Goal: Task Accomplishment & Management: Complete application form

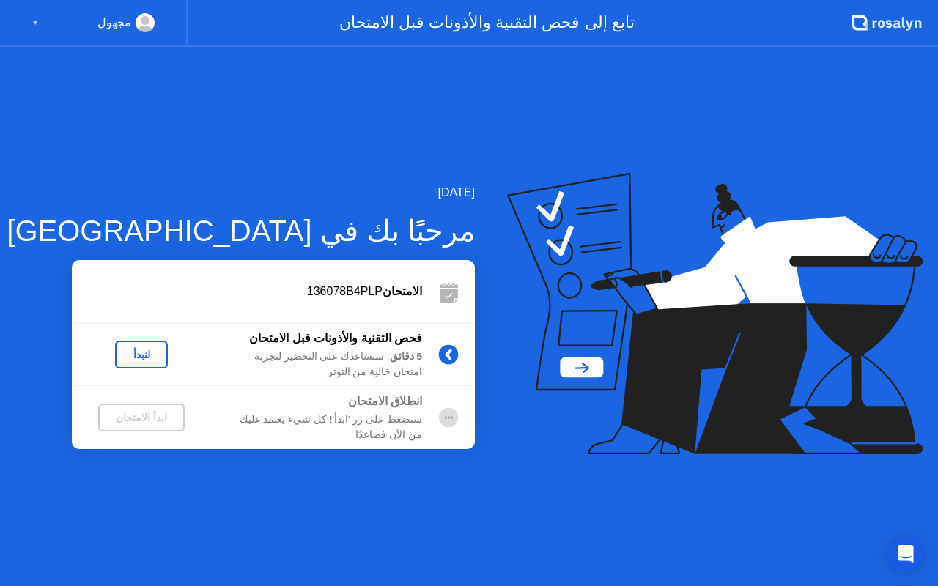
click at [153, 356] on div "لنبدأ" at bounding box center [141, 355] width 41 height 12
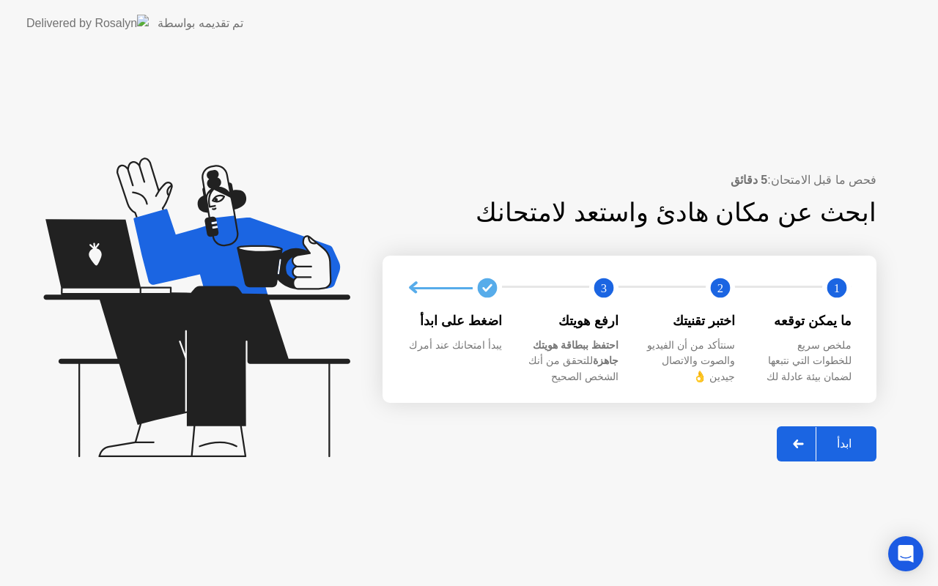
click at [827, 438] on div "ابدأ" at bounding box center [845, 444] width 56 height 14
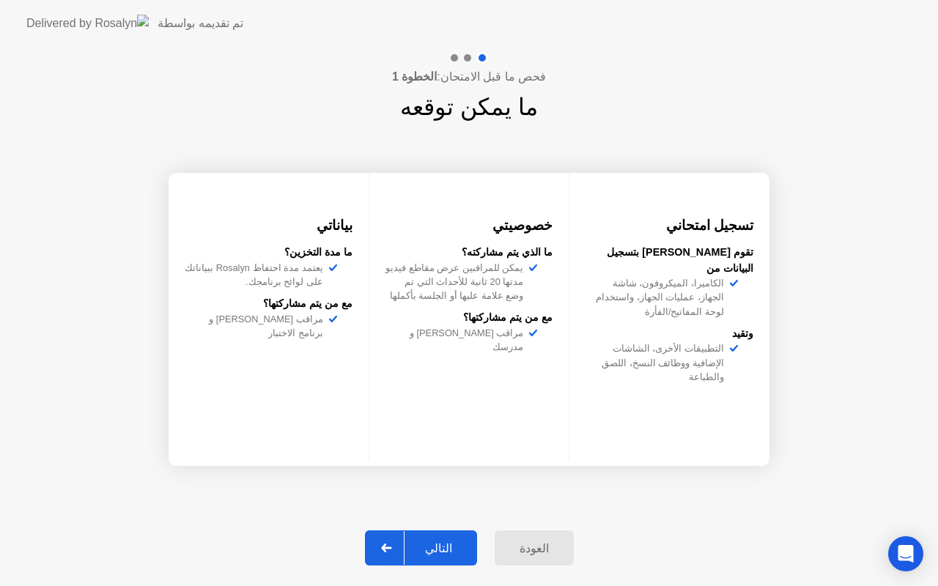
click at [443, 553] on div "التالي" at bounding box center [439, 549] width 68 height 14
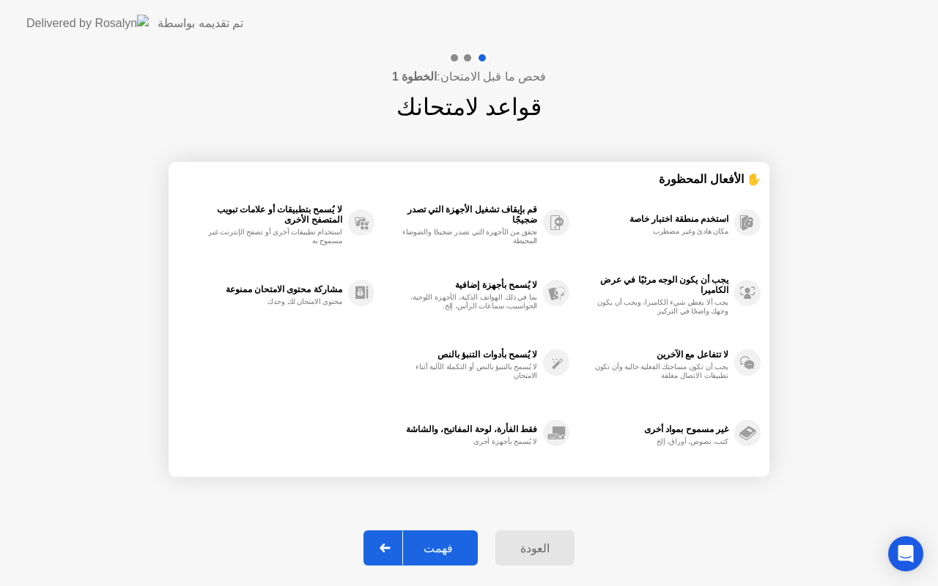
click at [439, 548] on div "فهمت" at bounding box center [438, 549] width 70 height 14
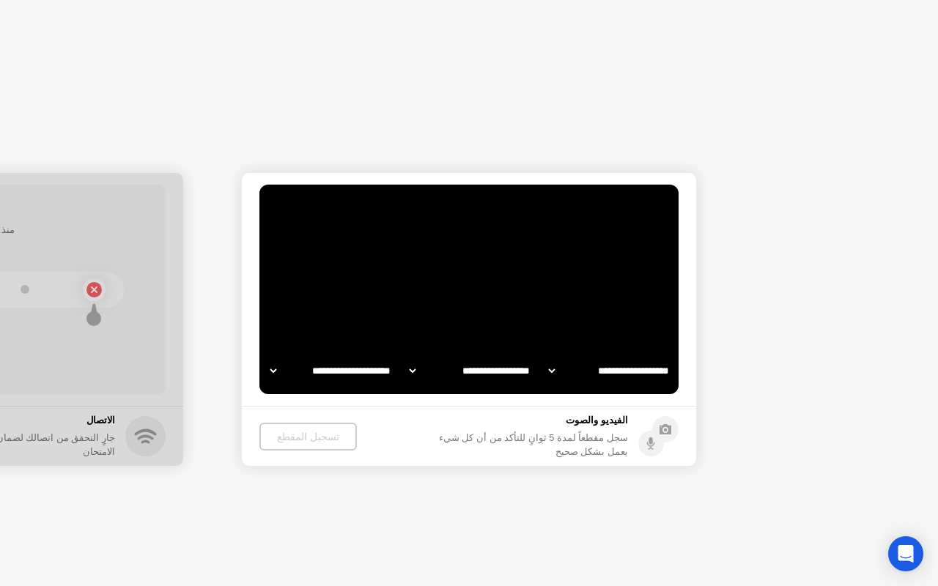
select select "**********"
select select "*******"
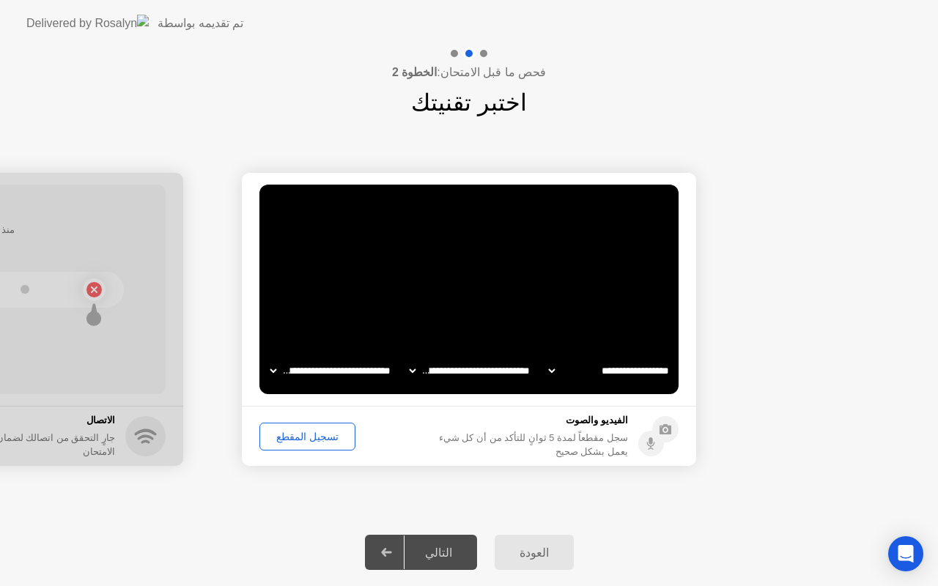
click at [322, 441] on div "تسجيل المقطع" at bounding box center [308, 437] width 86 height 12
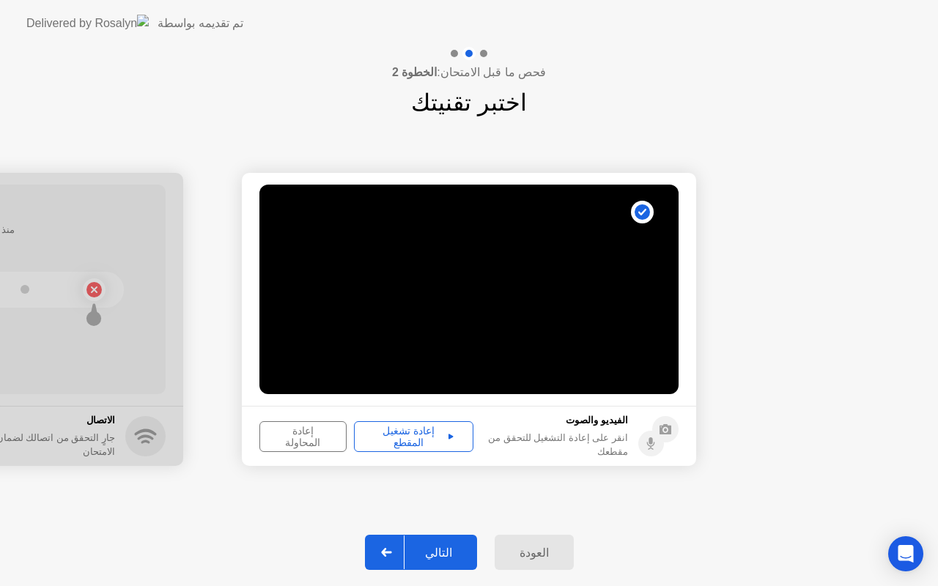
click at [448, 433] on div "إعادة تشغيل المقطع" at bounding box center [413, 436] width 109 height 23
click at [441, 554] on div "التالي" at bounding box center [439, 553] width 68 height 14
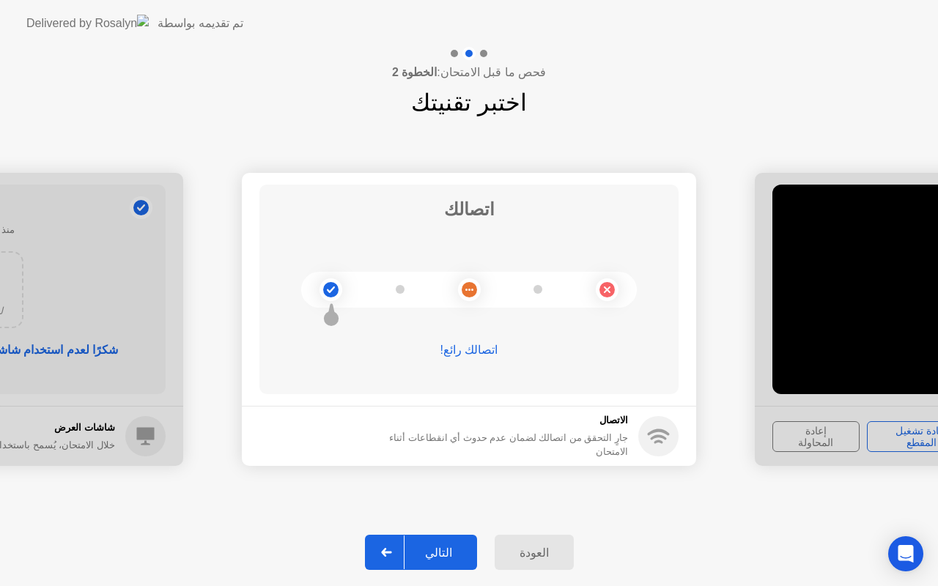
click at [441, 554] on div "التالي" at bounding box center [439, 553] width 68 height 14
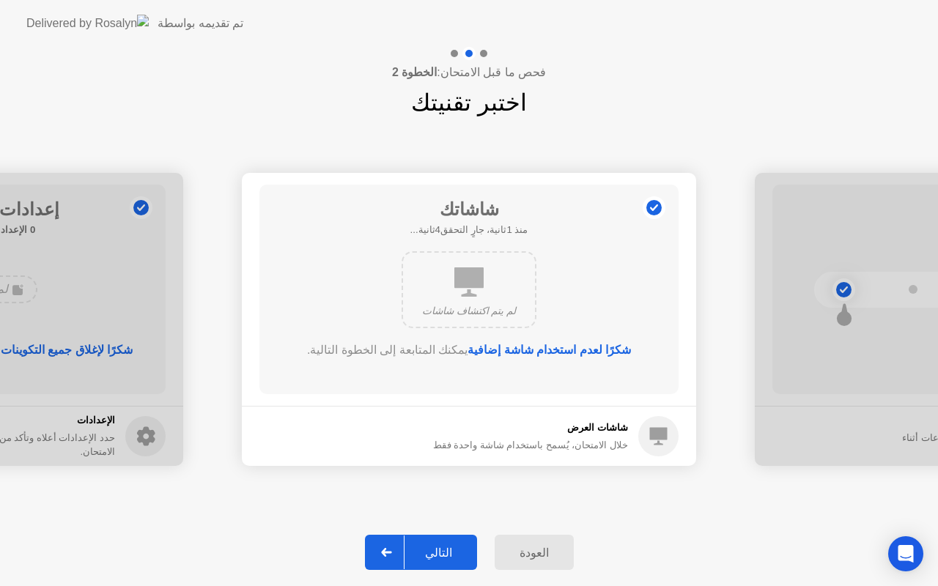
click at [441, 554] on div "التالي" at bounding box center [439, 553] width 68 height 14
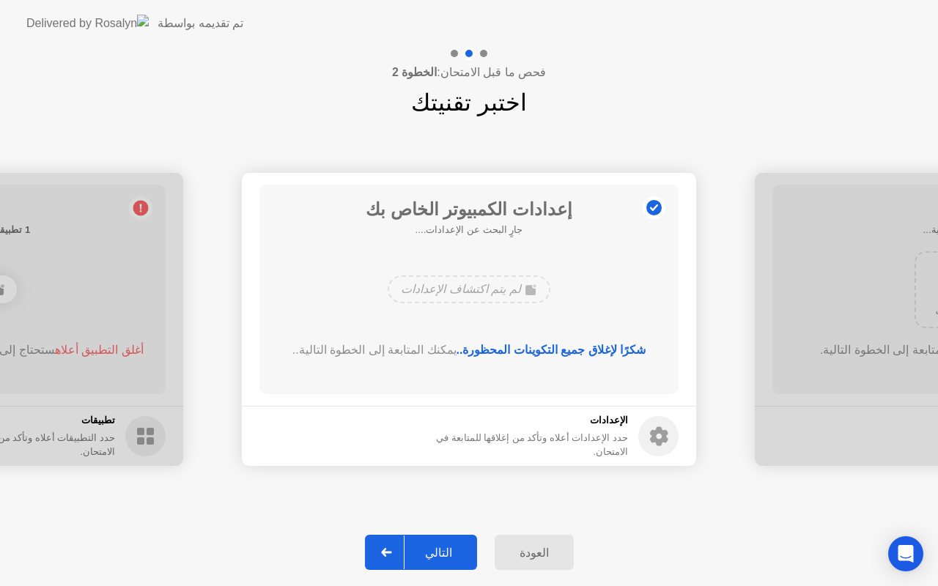
click at [441, 554] on div "التالي" at bounding box center [439, 553] width 68 height 14
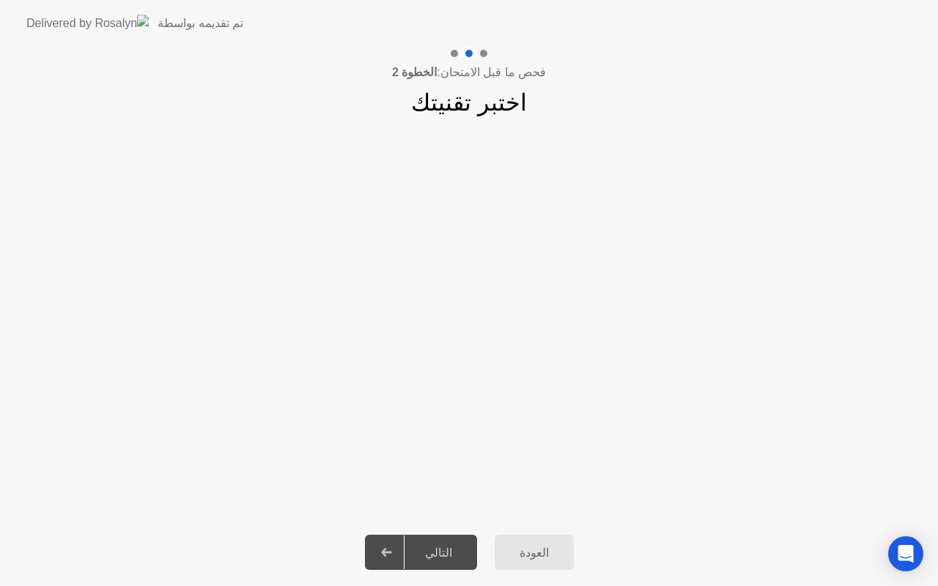
click at [482, 56] on div at bounding box center [483, 53] width 7 height 7
click at [458, 547] on div "التالي" at bounding box center [439, 553] width 68 height 14
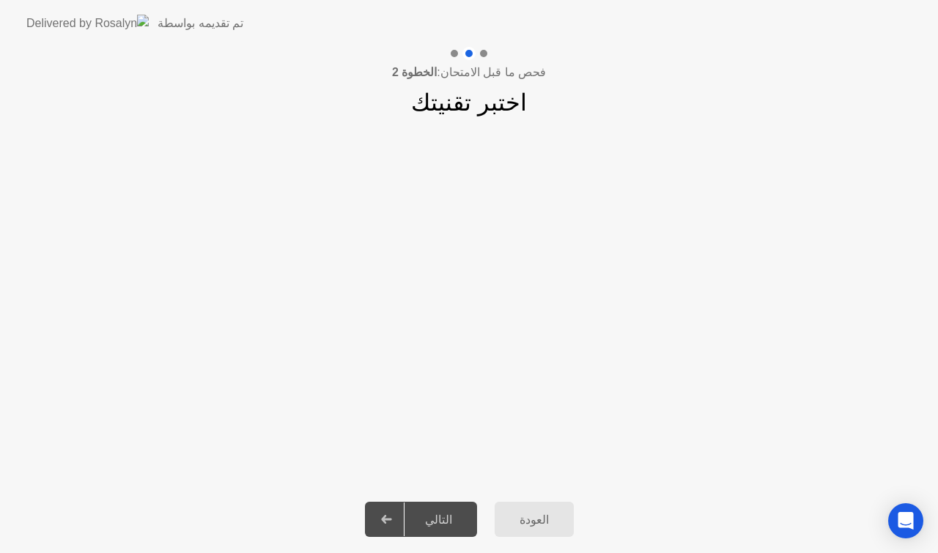
click at [239, 191] on app-slider "**********" at bounding box center [469, 303] width 938 height 328
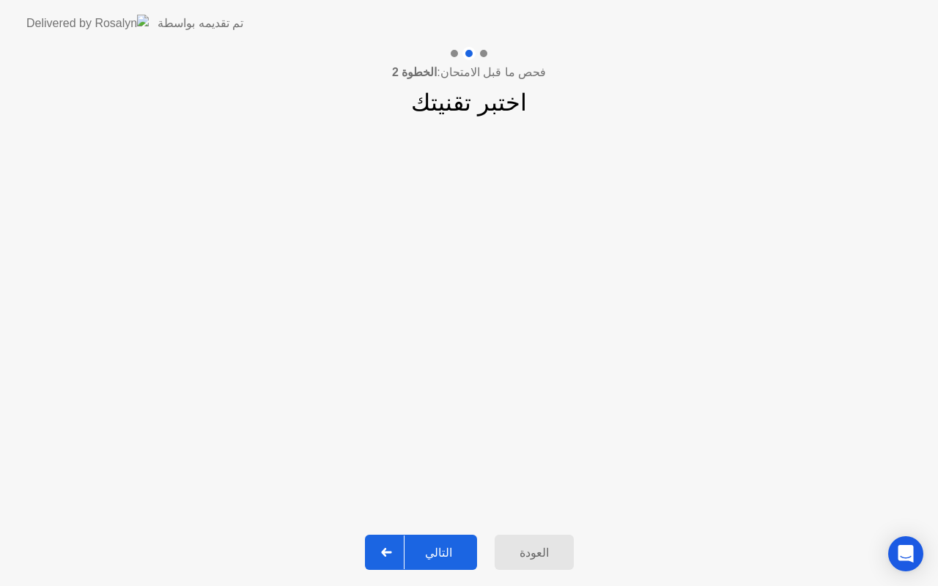
click at [442, 558] on div "التالي" at bounding box center [439, 553] width 68 height 14
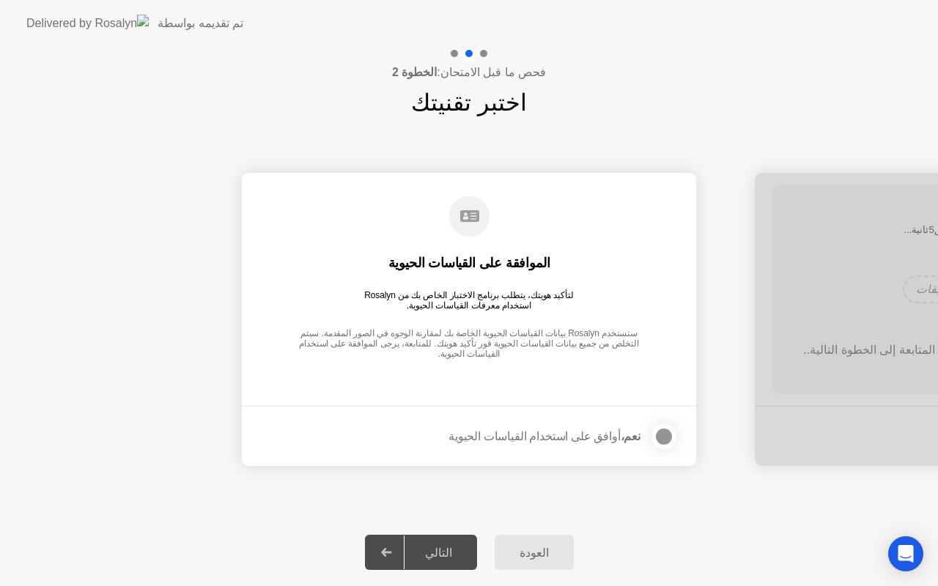
click at [664, 439] on div at bounding box center [664, 437] width 18 height 18
click at [447, 547] on div "التالي" at bounding box center [439, 553] width 68 height 14
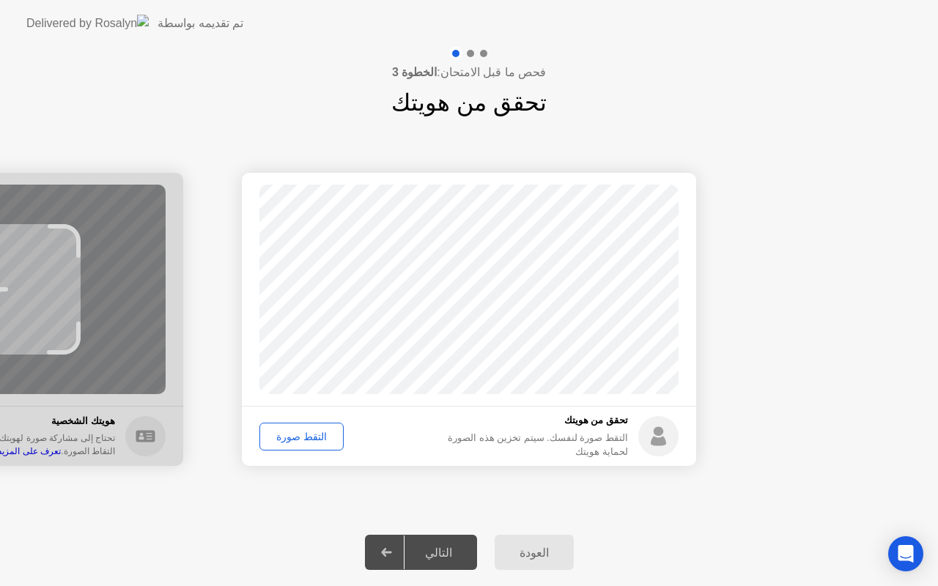
click at [296, 435] on div "التقط صورة" at bounding box center [302, 437] width 74 height 12
click at [447, 550] on div "التالي" at bounding box center [439, 553] width 68 height 14
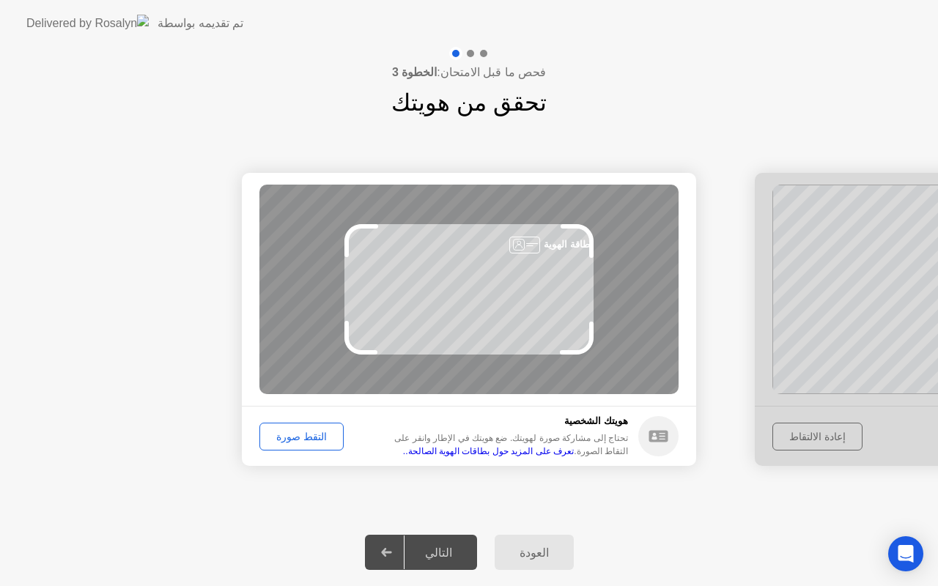
click at [308, 437] on div "التقط صورة" at bounding box center [302, 437] width 74 height 12
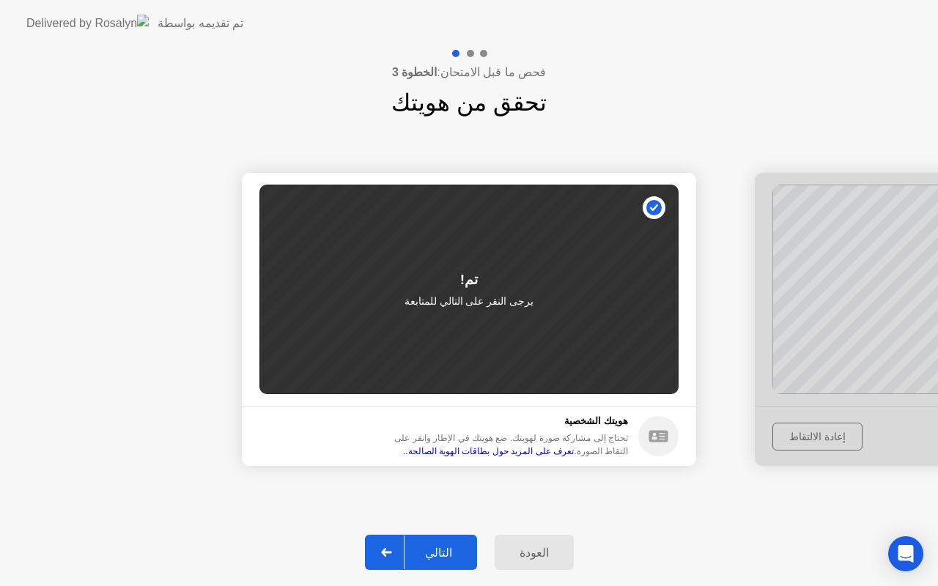
click at [446, 554] on div "التالي" at bounding box center [439, 553] width 68 height 14
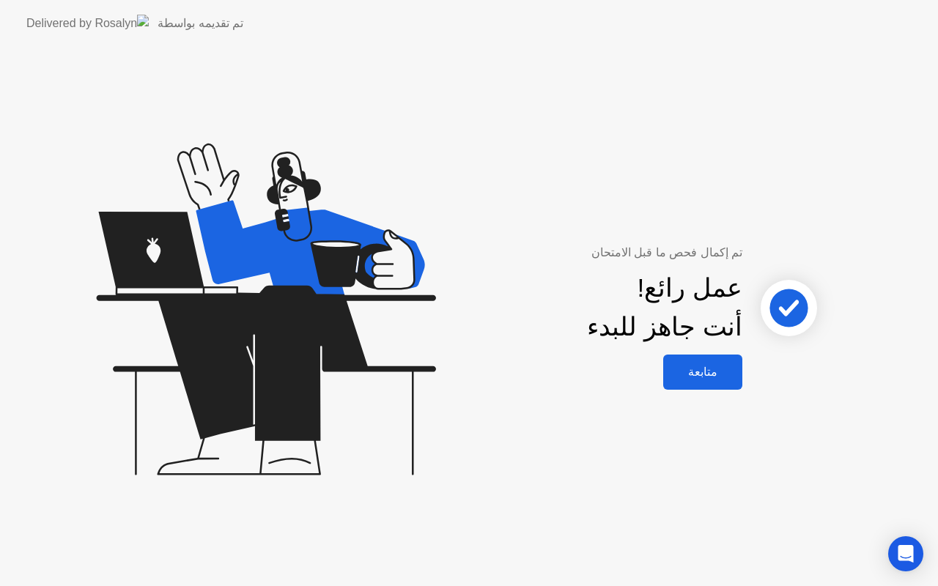
click at [696, 368] on div "متابعة" at bounding box center [703, 372] width 70 height 14
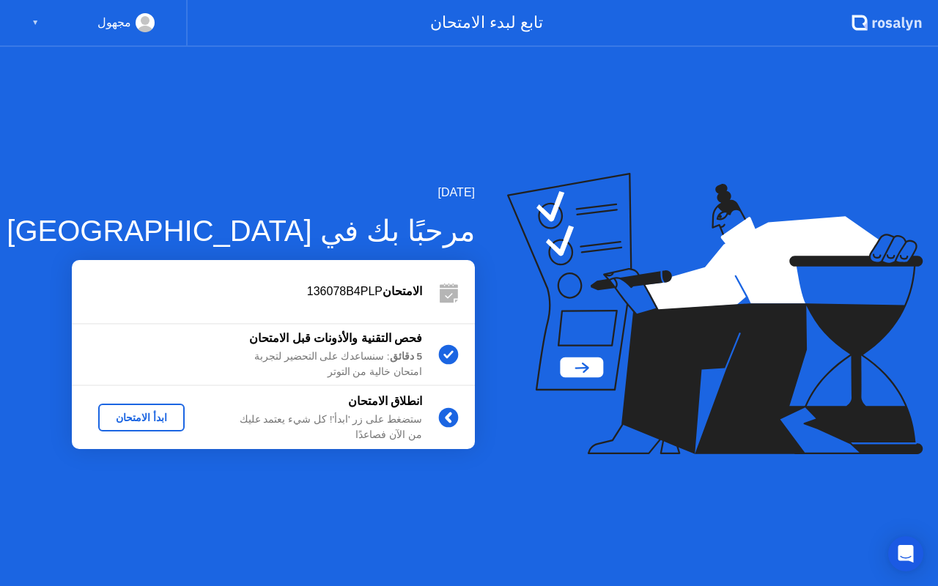
click at [167, 415] on div "ابدأ الامتحان" at bounding box center [141, 418] width 75 height 12
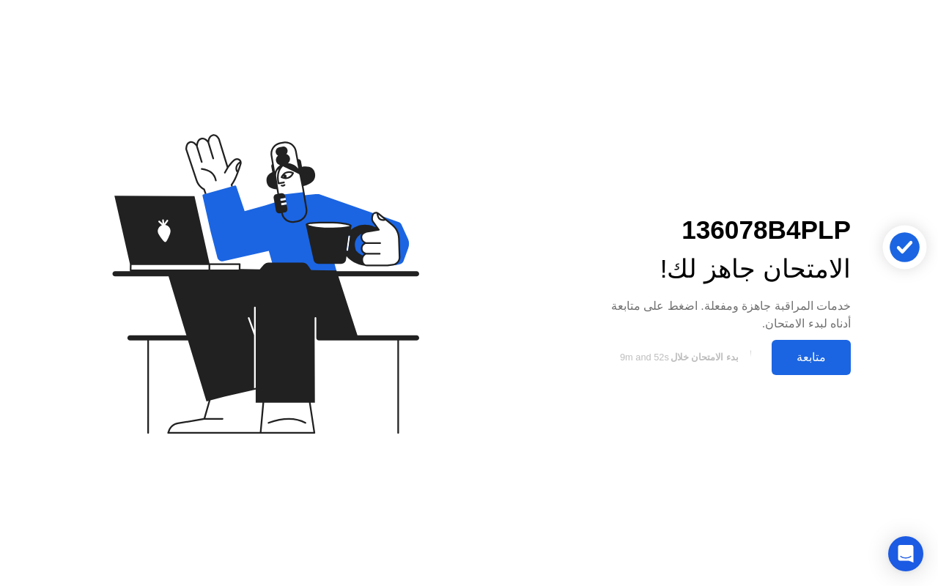
click at [792, 353] on div "متابعة" at bounding box center [811, 357] width 70 height 14
